Goal: Task Accomplishment & Management: Manage account settings

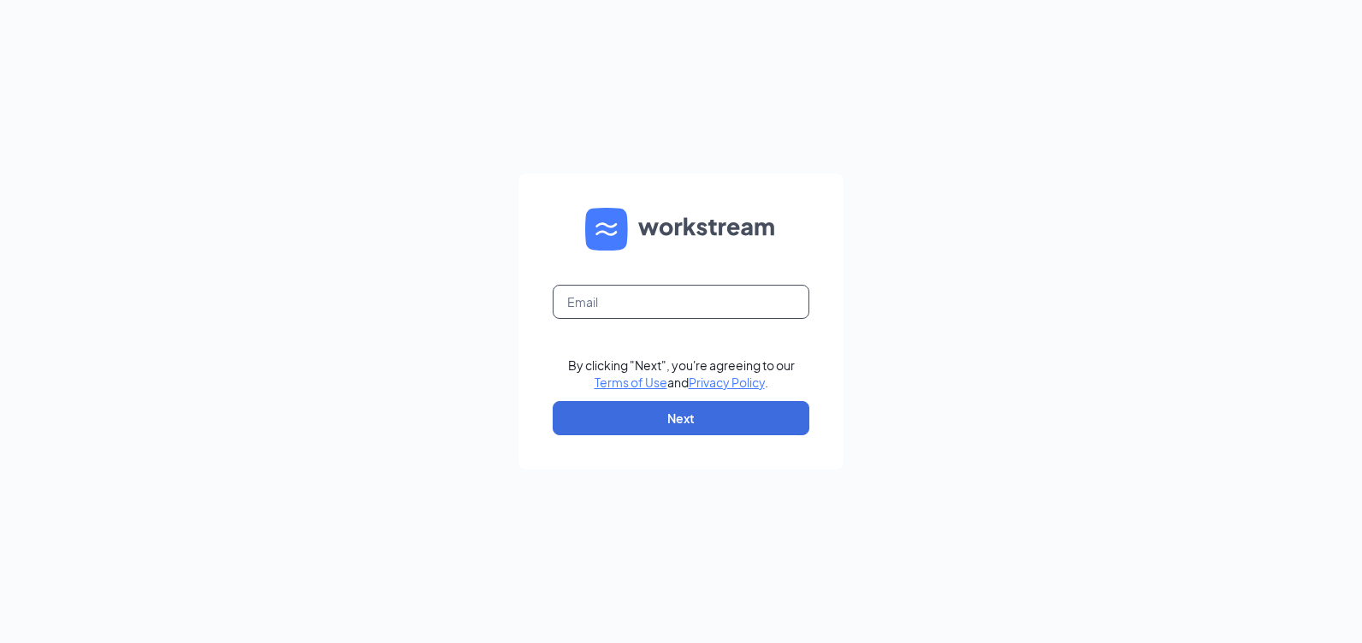
click at [623, 297] on input "text" at bounding box center [681, 302] width 257 height 34
type input "rs031442@tacobell.com"
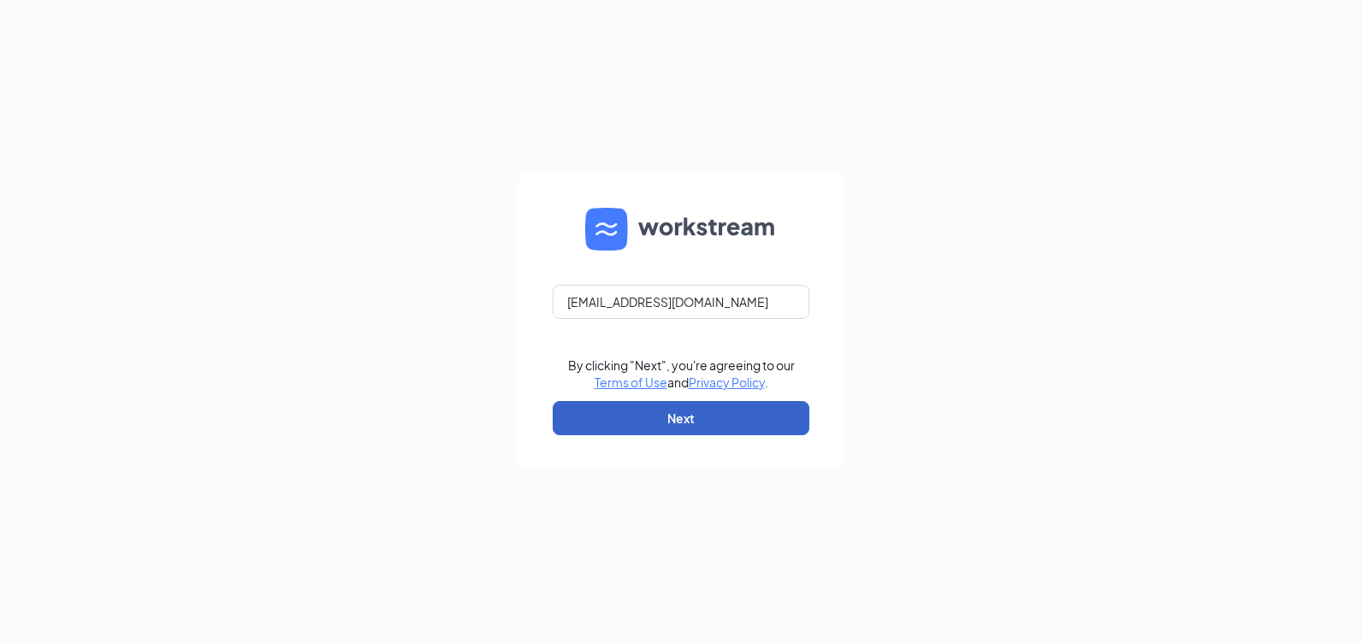
click at [702, 415] on button "Next" at bounding box center [681, 418] width 257 height 34
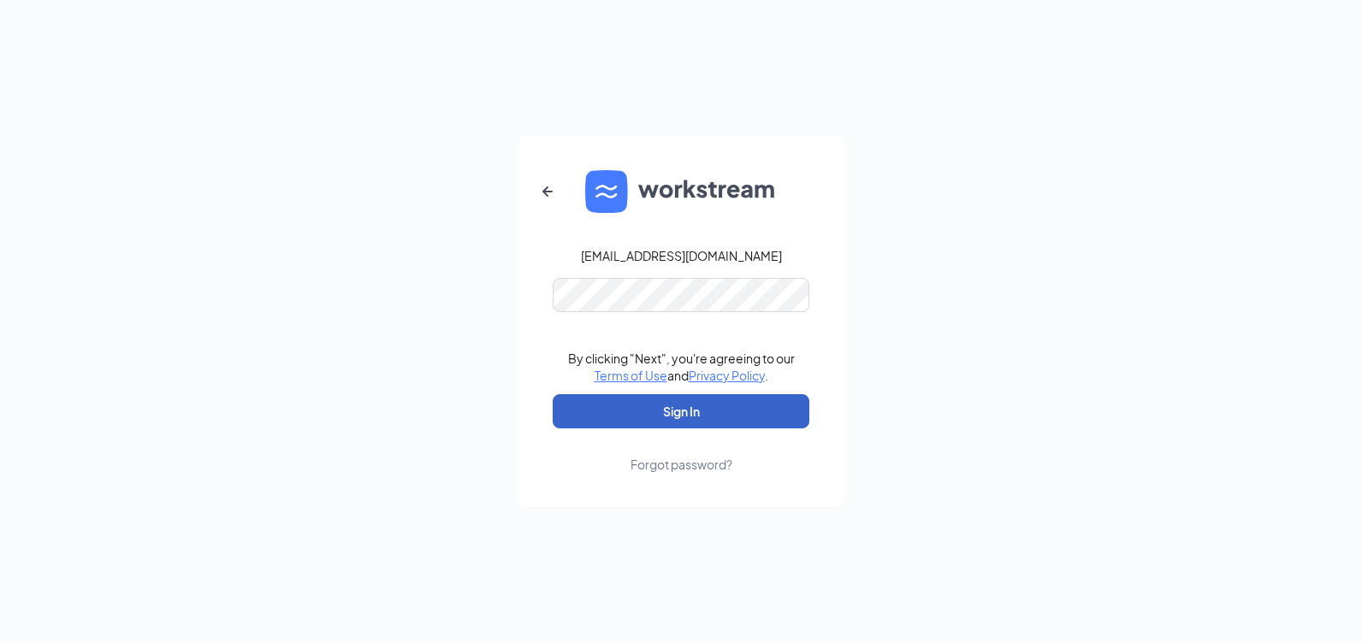
click at [695, 409] on button "Sign In" at bounding box center [681, 411] width 257 height 34
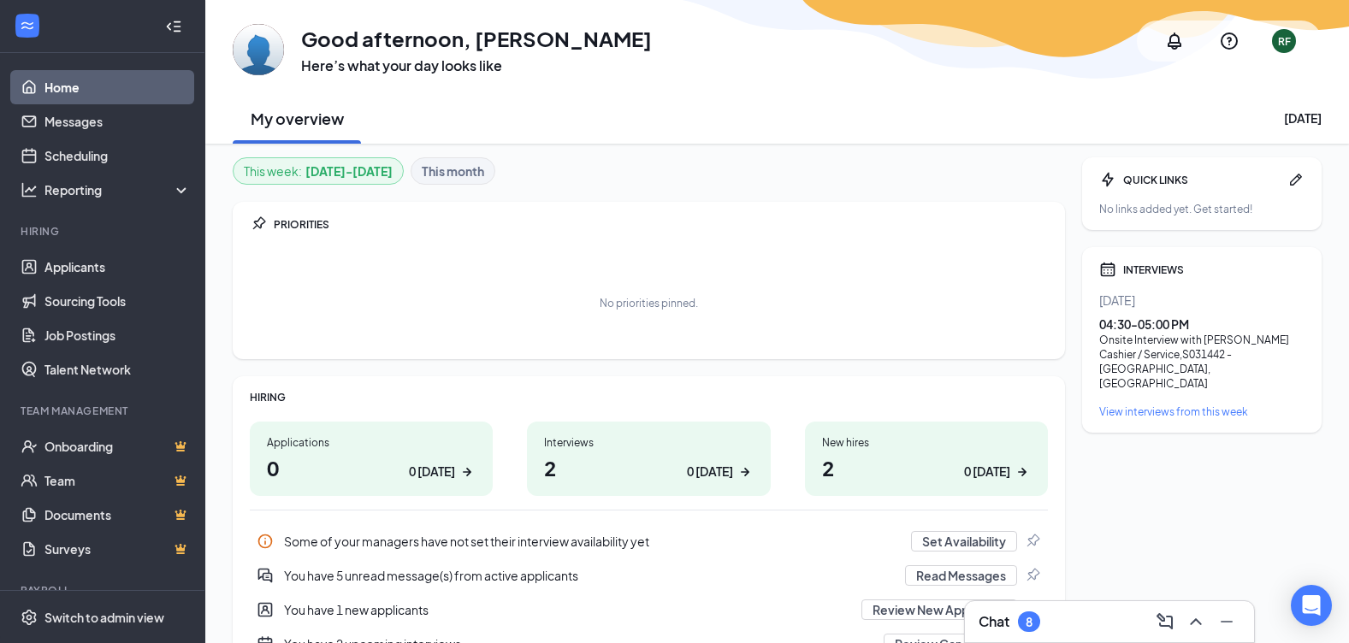
click at [602, 444] on div "Interviews" at bounding box center [648, 442] width 209 height 15
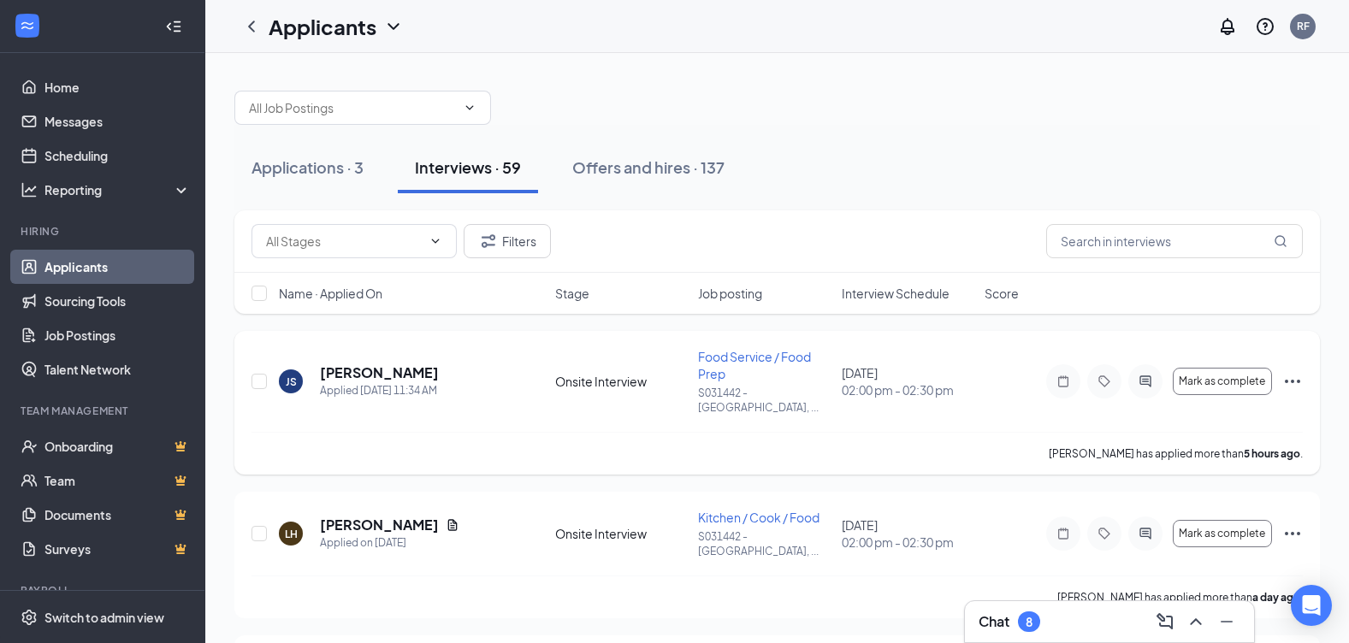
click at [1289, 373] on icon "Ellipses" at bounding box center [1292, 381] width 21 height 21
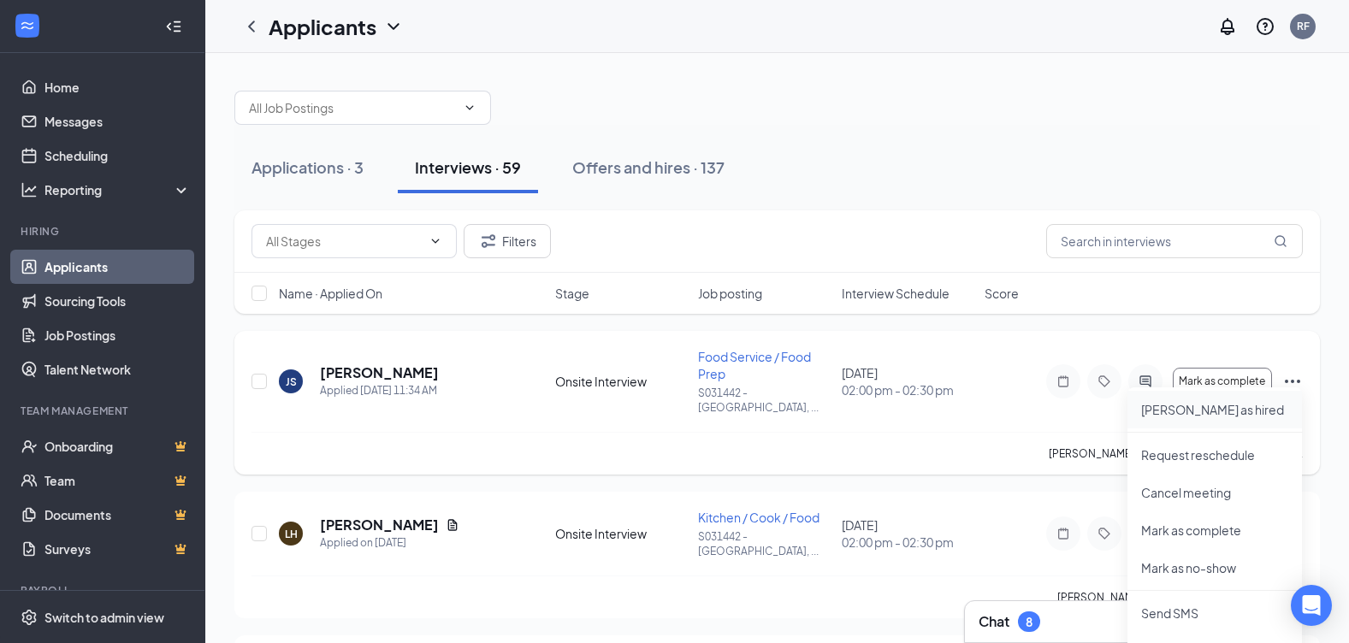
click at [1163, 408] on p "[PERSON_NAME] as hired" at bounding box center [1214, 409] width 147 height 17
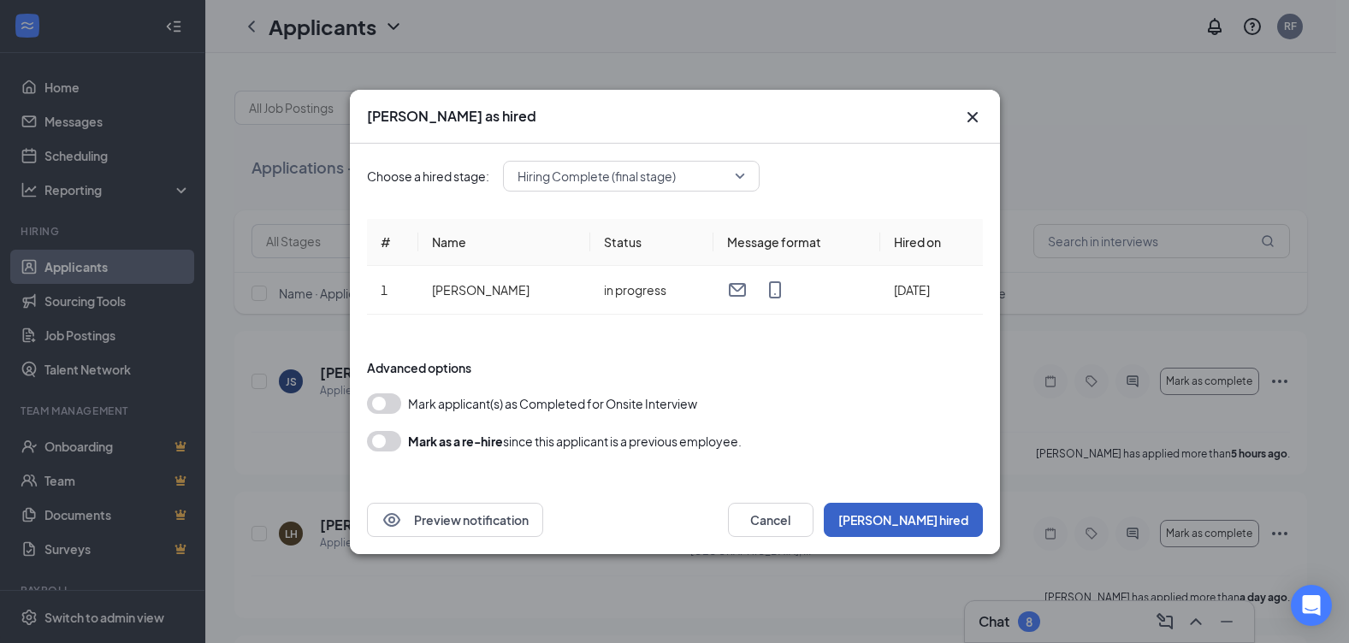
click at [946, 512] on button "[PERSON_NAME] hired" at bounding box center [903, 520] width 159 height 34
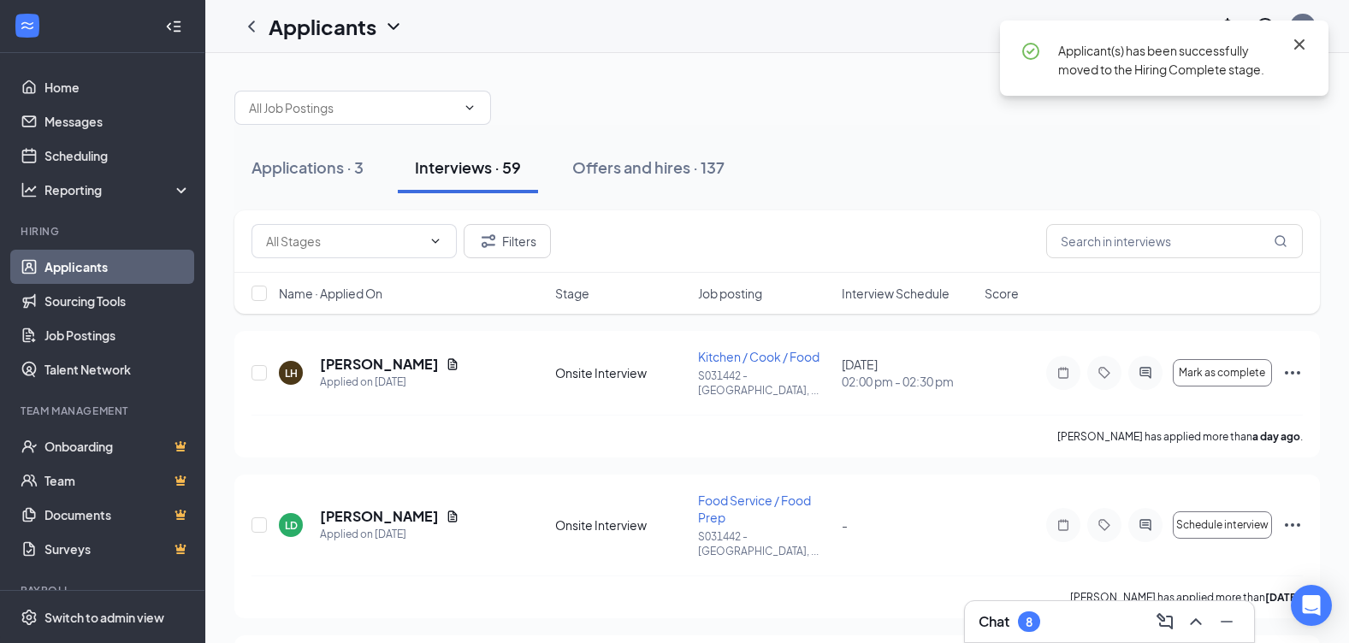
click at [1299, 46] on icon "Cross" at bounding box center [1299, 44] width 10 height 10
